Goal: Transaction & Acquisition: Subscribe to service/newsletter

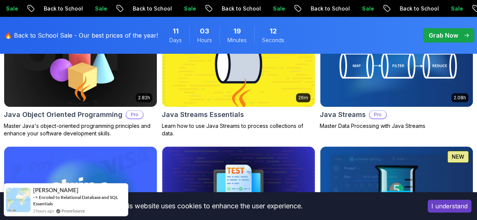
scroll to position [1322, 0]
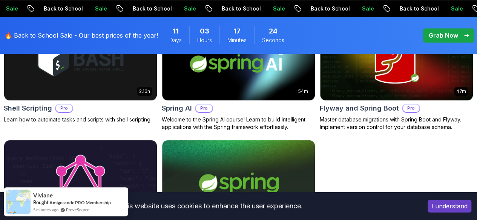
scroll to position [1984, 0]
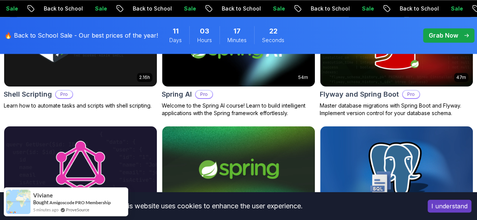
click at [448, 203] on button "I understand" at bounding box center [449, 206] width 44 height 13
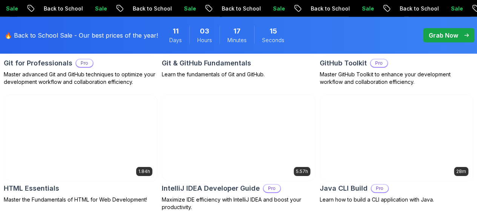
scroll to position [989, 0]
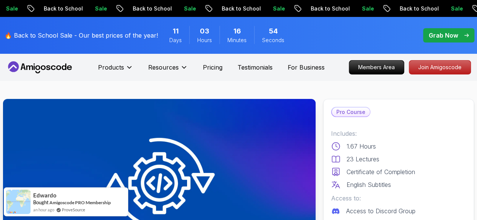
scroll to position [138, 0]
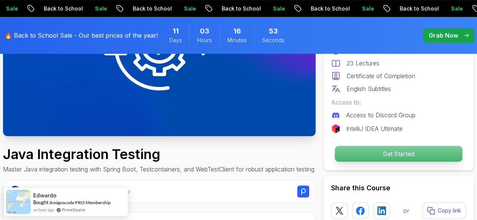
click at [364, 150] on p "Get Started" at bounding box center [398, 154] width 127 height 16
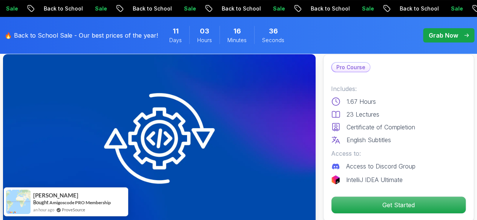
scroll to position [33, 0]
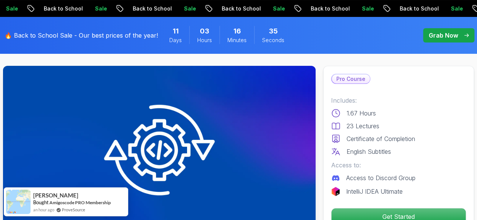
click at [155, 156] on img at bounding box center [159, 154] width 312 height 176
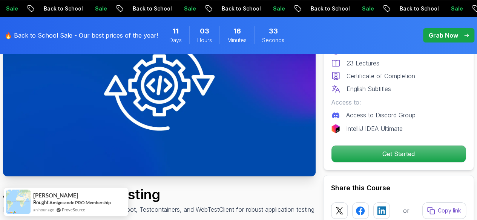
scroll to position [138, 0]
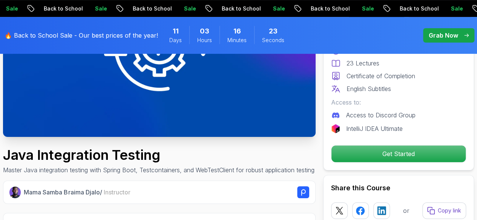
click at [455, 33] on p "Grab Now" at bounding box center [442, 35] width 29 height 9
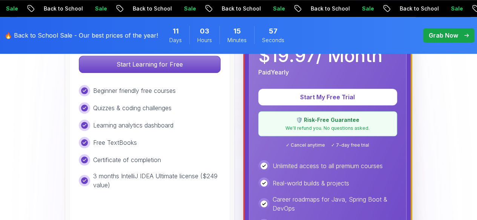
scroll to position [283, 0]
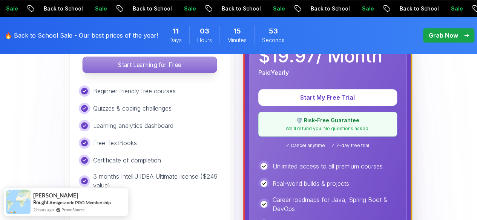
click at [146, 65] on p "Start Learning for Free" at bounding box center [150, 65] width 134 height 16
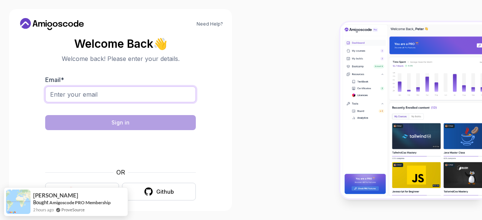
click at [79, 98] on input "Email *" at bounding box center [120, 95] width 151 height 16
